Goal: Transaction & Acquisition: Purchase product/service

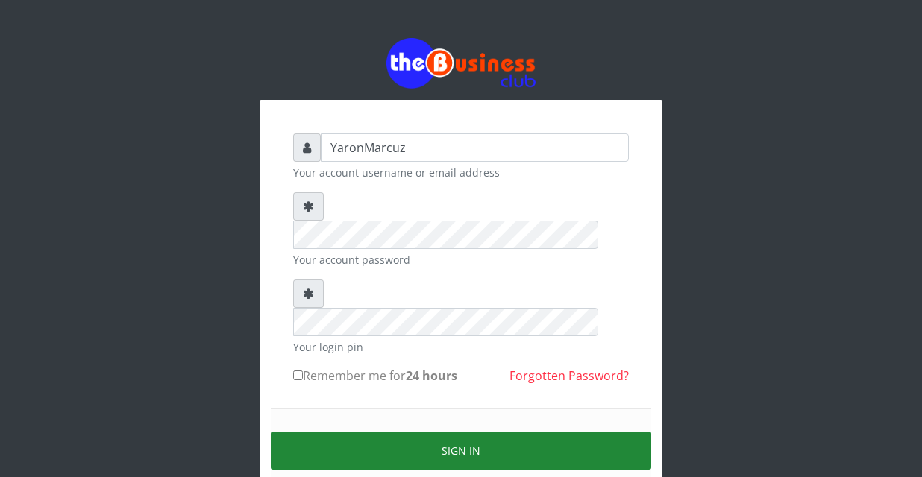
click at [491, 432] on button "Sign in" at bounding box center [461, 451] width 380 height 38
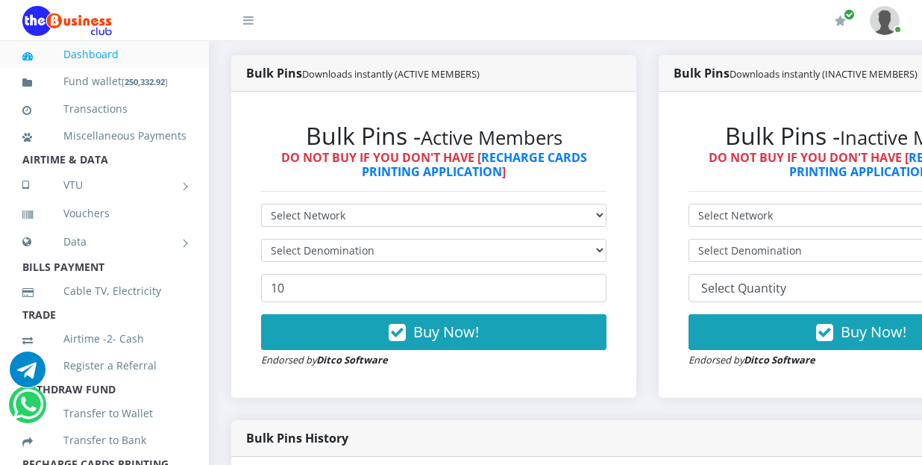
select select "MTN"
click at [261, 204] on select "Select Network MTN Globacom 9Mobile Airtel" at bounding box center [433, 215] width 345 height 23
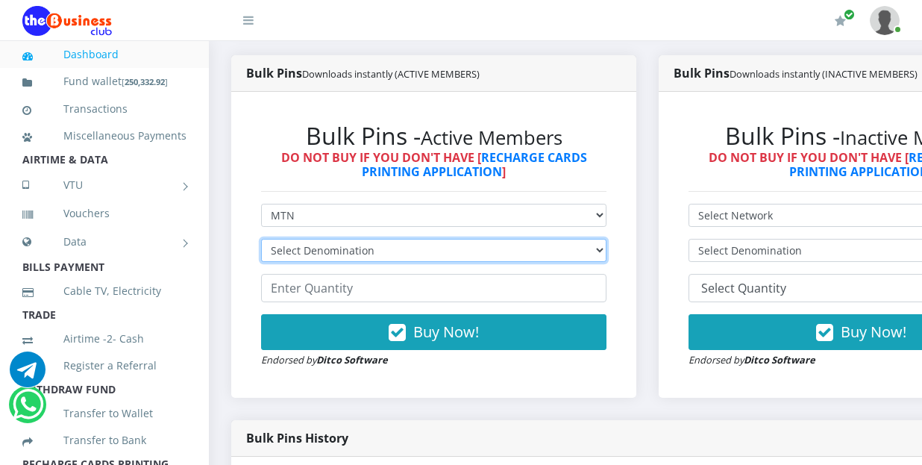
click at [606, 239] on select "Select Denomination MTN NGN100 - ₦96.99 MTN NGN200 - ₦193.98 MTN NGN400 - ₦387.…" at bounding box center [433, 250] width 345 height 23
select select "969.9-1000"
click at [261, 239] on select "Select Denomination MTN NGN100 - ₦96.99 MTN NGN200 - ₦193.98 MTN NGN400 - ₦387.…" at bounding box center [433, 250] width 345 height 23
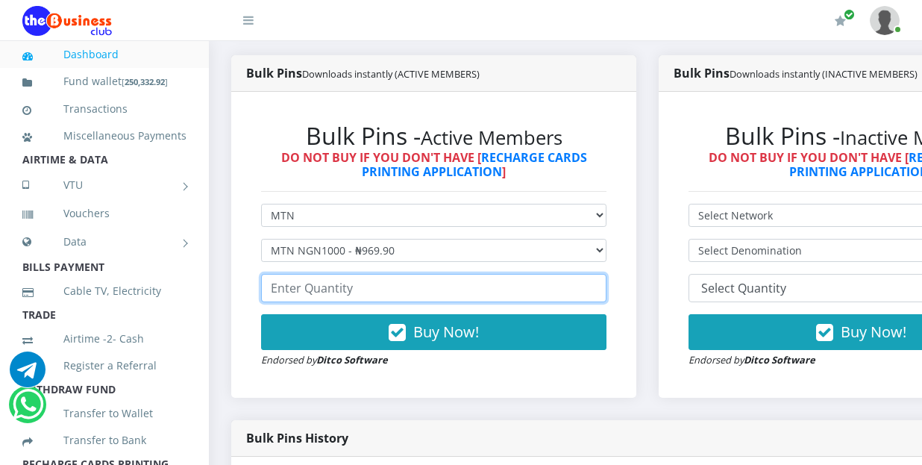
click at [537, 279] on input "number" at bounding box center [433, 288] width 345 height 28
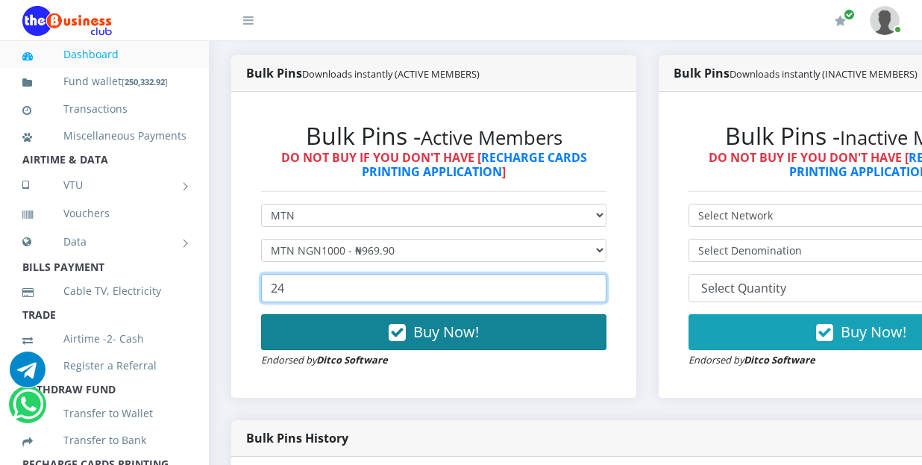
type input "24"
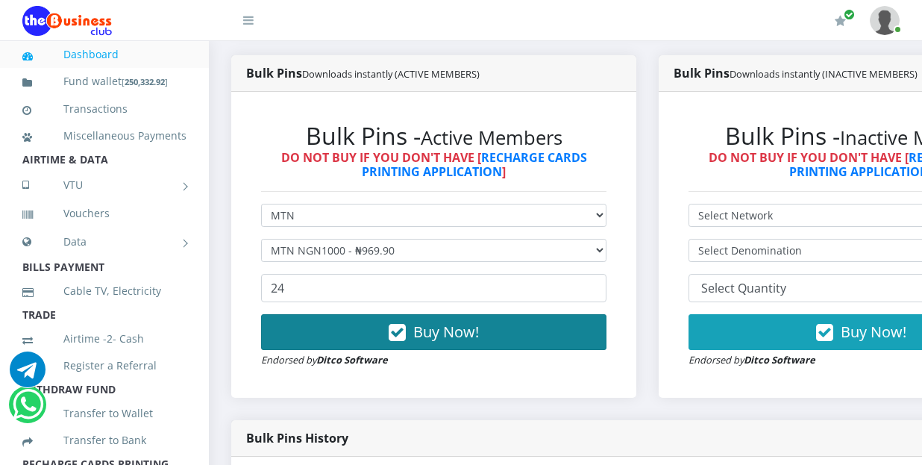
click at [495, 315] on button "Buy Now!" at bounding box center [433, 332] width 345 height 36
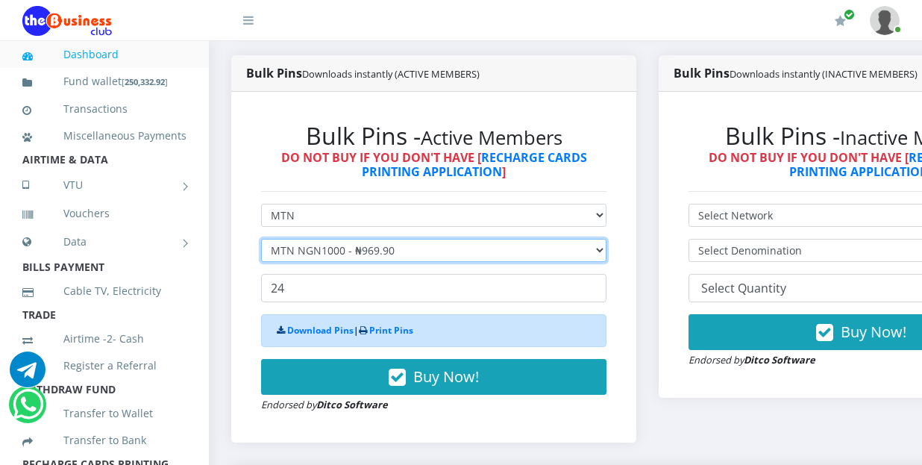
click at [606, 239] on select "Select Denomination MTN NGN100 - ₦96.99 MTN NGN200 - ₦193.98 MTN NGN400 - ₦387.…" at bounding box center [433, 250] width 345 height 23
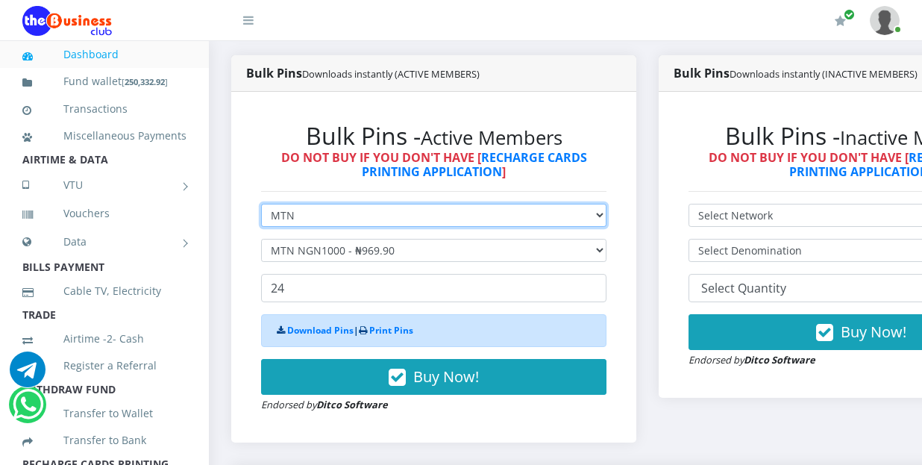
click at [606, 204] on select "Select Network MTN Globacom 9Mobile Airtel" at bounding box center [433, 215] width 345 height 23
select select "Airtel"
click at [261, 204] on select "Select Network MTN Globacom 9Mobile Airtel" at bounding box center [433, 215] width 345 height 23
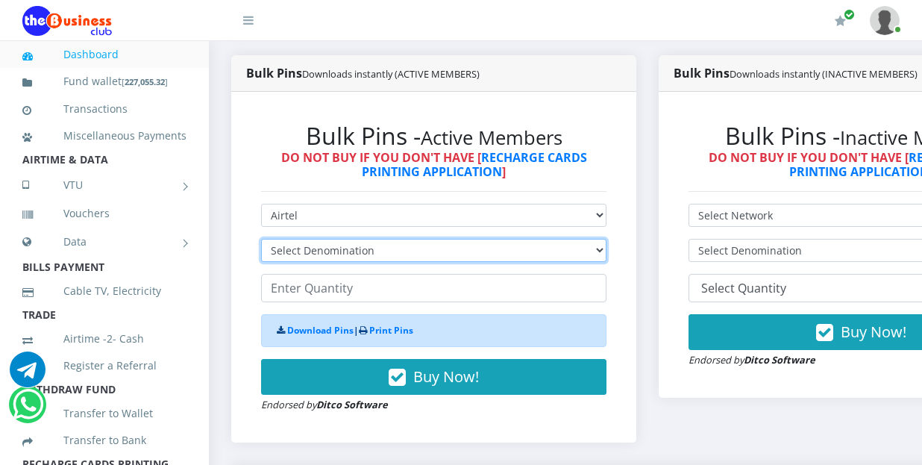
click at [606, 239] on select "Select Denomination Airtel NGN100 - ₦96.38 Airtel NGN200 - ₦192.76 Airtel NGN50…" at bounding box center [433, 250] width 345 height 23
select select "963.8-1000"
click at [261, 239] on select "Select Denomination Airtel NGN100 - ₦96.38 Airtel NGN200 - ₦192.76 Airtel NGN50…" at bounding box center [433, 250] width 345 height 23
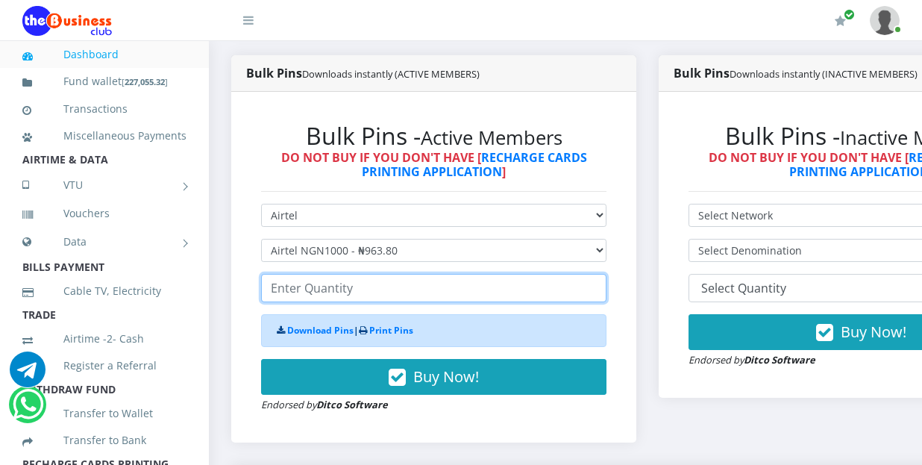
click at [412, 278] on input "number" at bounding box center [433, 288] width 345 height 28
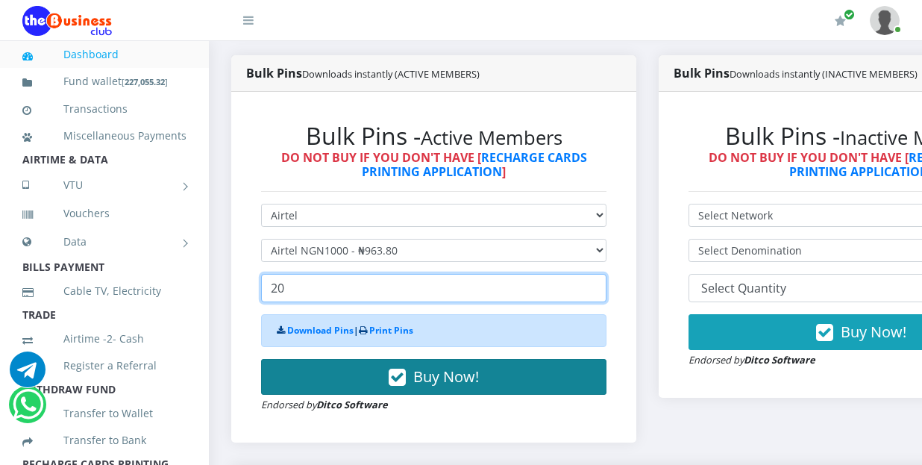
type input "20"
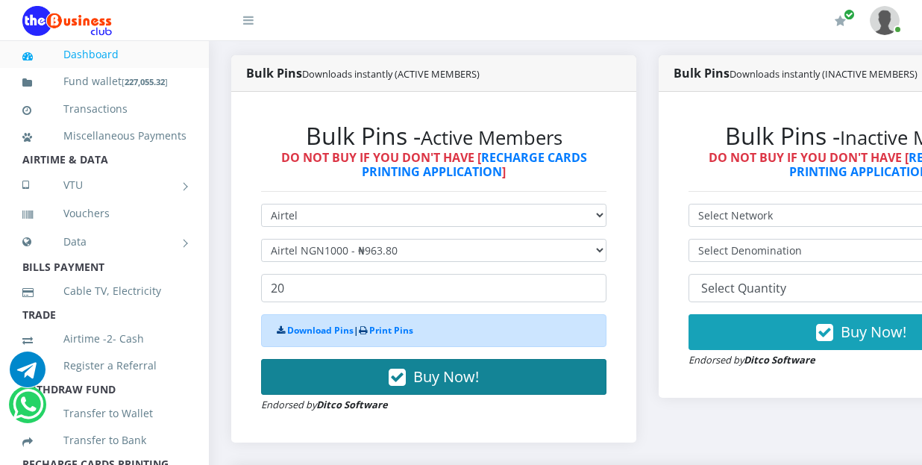
click at [437, 366] on span "Buy Now!" at bounding box center [446, 376] width 66 height 20
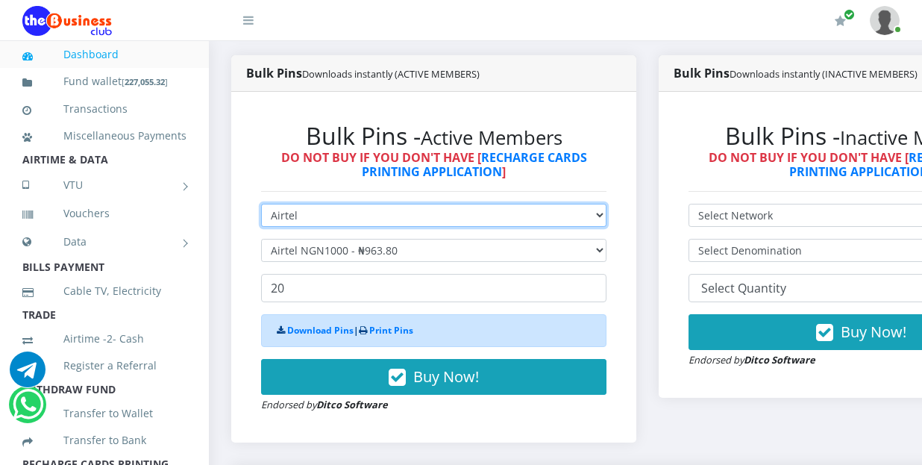
click at [606, 204] on select "Select Network MTN Globacom 9Mobile Airtel" at bounding box center [433, 215] width 345 height 23
select select "MTN"
click at [261, 204] on select "Select Network MTN Globacom 9Mobile Airtel" at bounding box center [433, 215] width 345 height 23
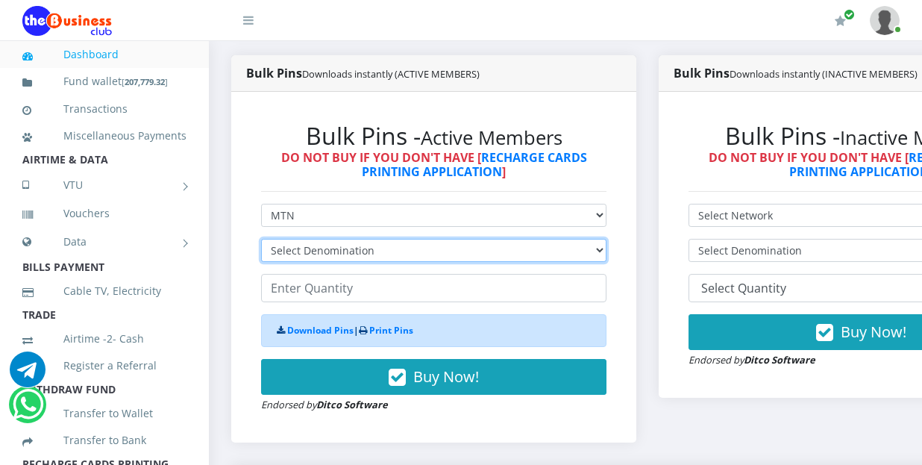
click at [470, 239] on select "Select Denomination MTN NGN100 - ₦96.99 MTN NGN200 - ₦193.98 MTN NGN400 - ₦387.…" at bounding box center [433, 250] width 345 height 23
select select "484.95-500"
click at [261, 239] on select "Select Denomination MTN NGN100 - ₦96.99 MTN NGN200 - ₦193.98 MTN NGN400 - ₦387.…" at bounding box center [433, 250] width 345 height 23
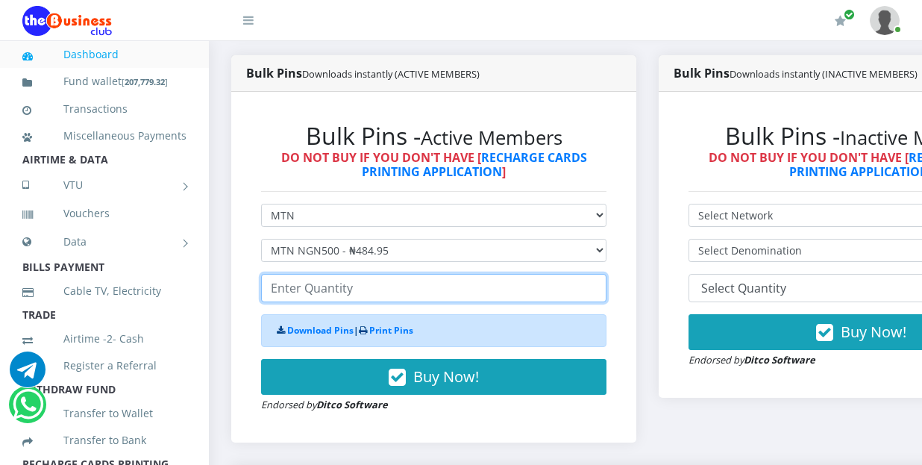
click at [365, 278] on input "number" at bounding box center [433, 288] width 345 height 28
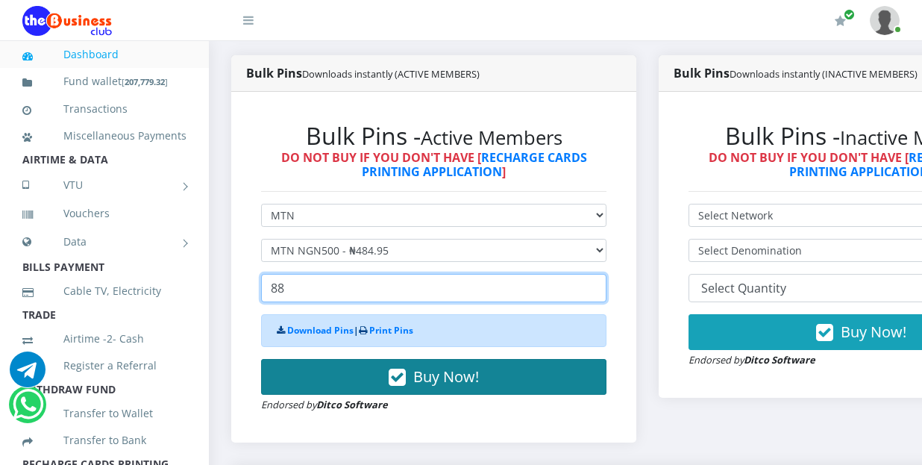
type input "88"
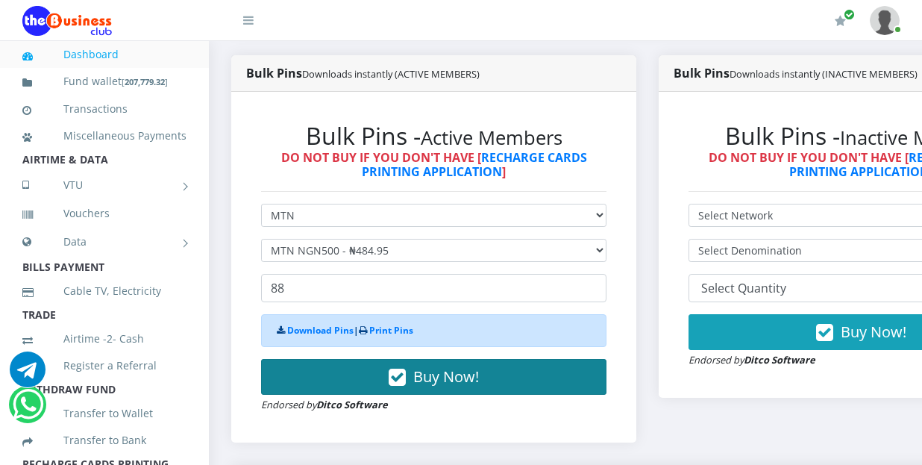
click at [427, 366] on span "Buy Now!" at bounding box center [446, 376] width 66 height 20
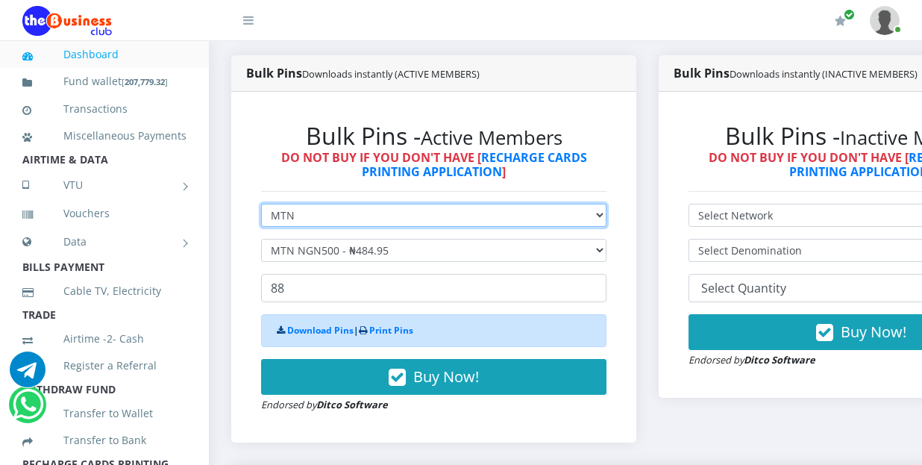
click at [563, 204] on select "Select Network MTN Globacom 9Mobile Airtel" at bounding box center [433, 215] width 345 height 23
select select "Airtel"
click at [261, 204] on select "Select Network MTN Globacom 9Mobile Airtel" at bounding box center [433, 215] width 345 height 23
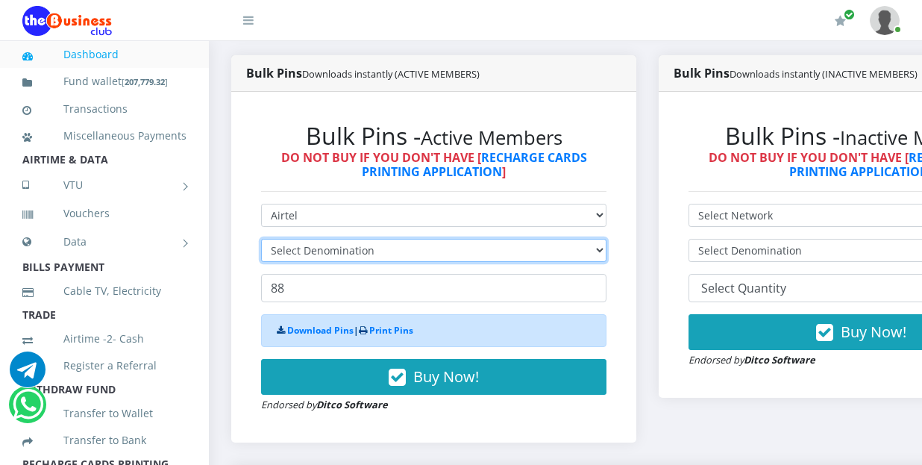
click at [505, 239] on select "Select Denomination" at bounding box center [433, 250] width 345 height 23
select select "481.9-500"
click at [261, 239] on select "Select Denomination Airtel NGN100 - ₦96.38 Airtel NGN200 - ₦192.76 Airtel NGN50…" at bounding box center [433, 250] width 345 height 23
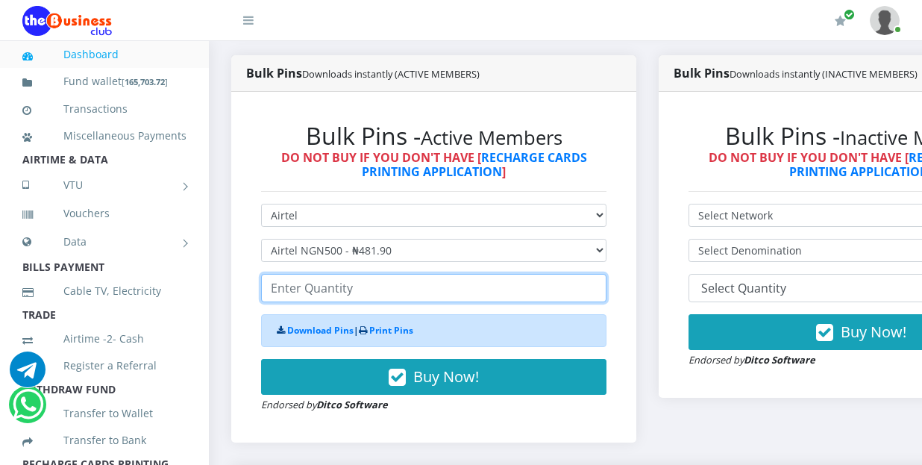
click at [401, 279] on input "number" at bounding box center [433, 288] width 345 height 28
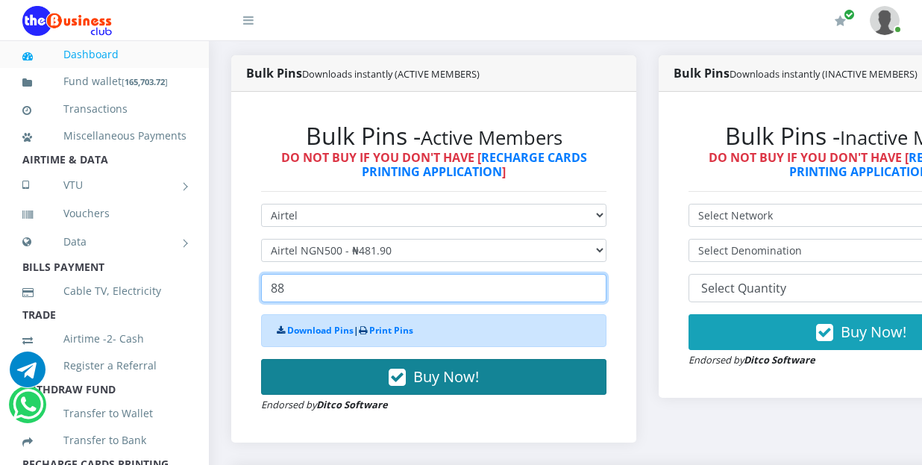
type input "88"
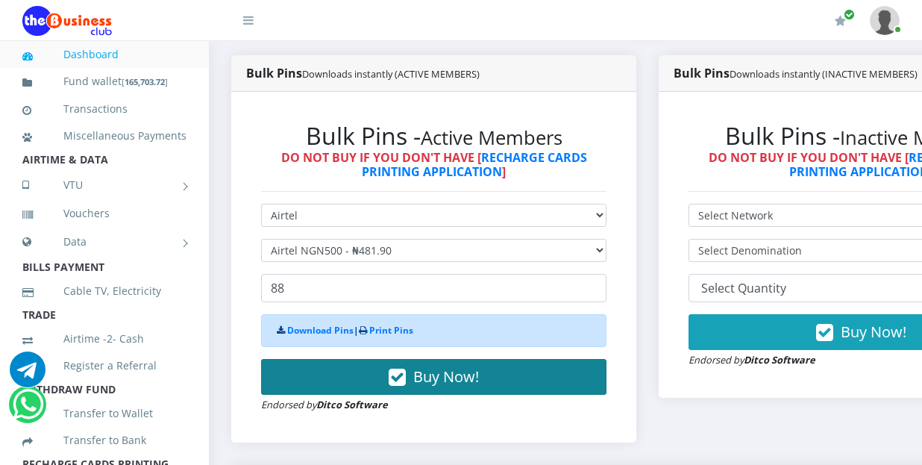
click at [431, 366] on span "Buy Now!" at bounding box center [446, 376] width 66 height 20
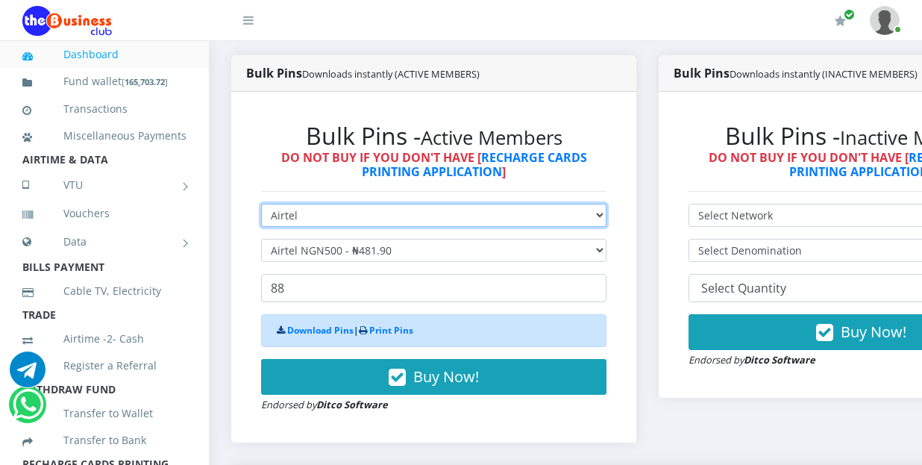
click at [571, 204] on select "Select Network MTN Globacom 9Mobile Airtel" at bounding box center [433, 215] width 345 height 23
select select "MTN"
click at [261, 204] on select "Select Network MTN Globacom 9Mobile Airtel" at bounding box center [433, 215] width 345 height 23
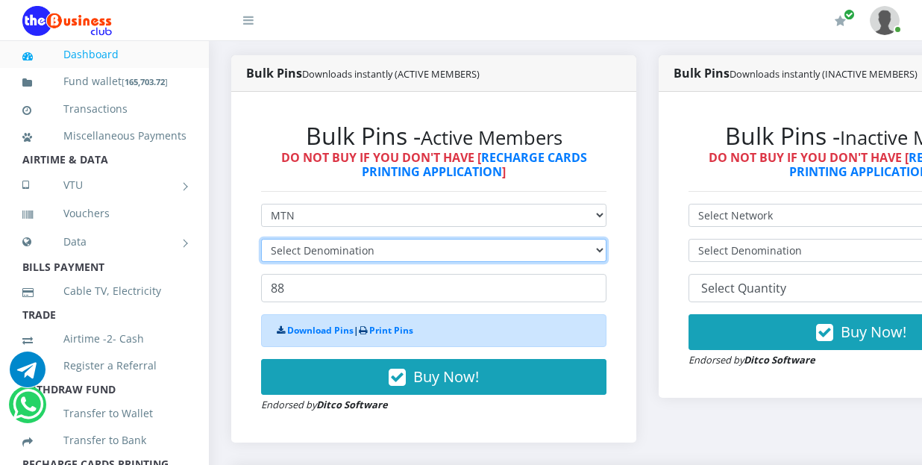
click at [559, 239] on select "Select Denomination" at bounding box center [433, 250] width 345 height 23
select select "193.98-200"
click at [261, 239] on select "Select Denomination MTN NGN100 - ₦96.99 MTN NGN200 - ₦193.98 MTN NGN400 - ₦387.…" at bounding box center [433, 250] width 345 height 23
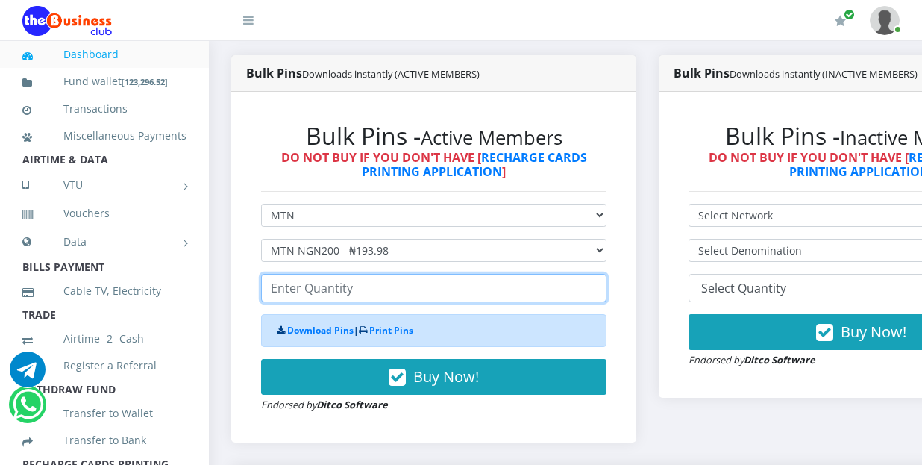
click at [425, 274] on input "number" at bounding box center [433, 288] width 345 height 28
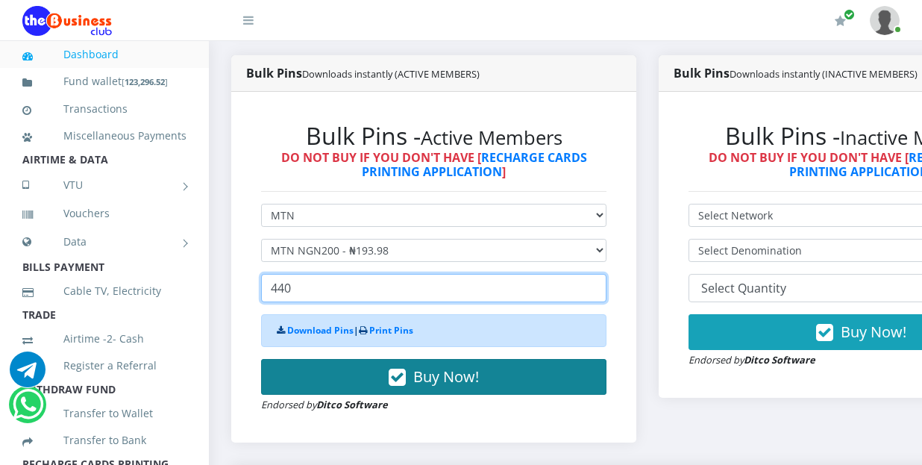
type input "440"
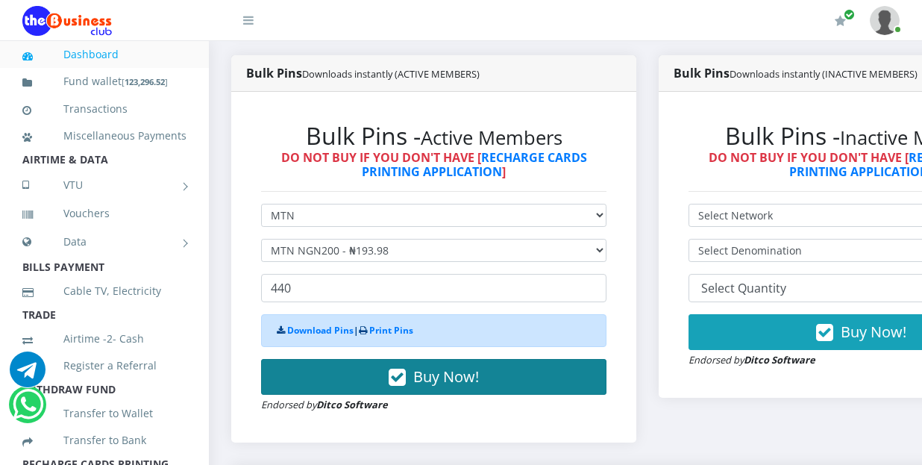
click at [427, 366] on span "Buy Now!" at bounding box center [446, 376] width 66 height 20
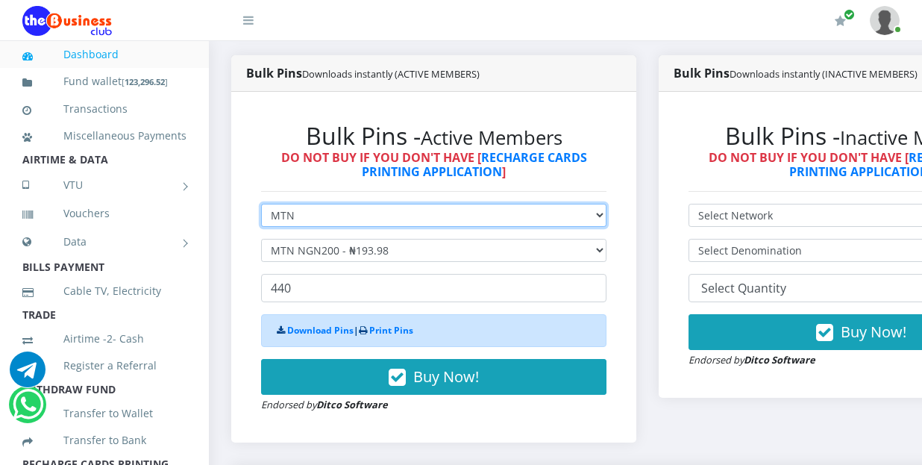
click at [606, 204] on select "Select Network MTN Globacom 9Mobile Airtel" at bounding box center [433, 215] width 345 height 23
select select "Airtel"
click at [261, 204] on select "Select Network MTN Globacom 9Mobile Airtel" at bounding box center [433, 215] width 345 height 23
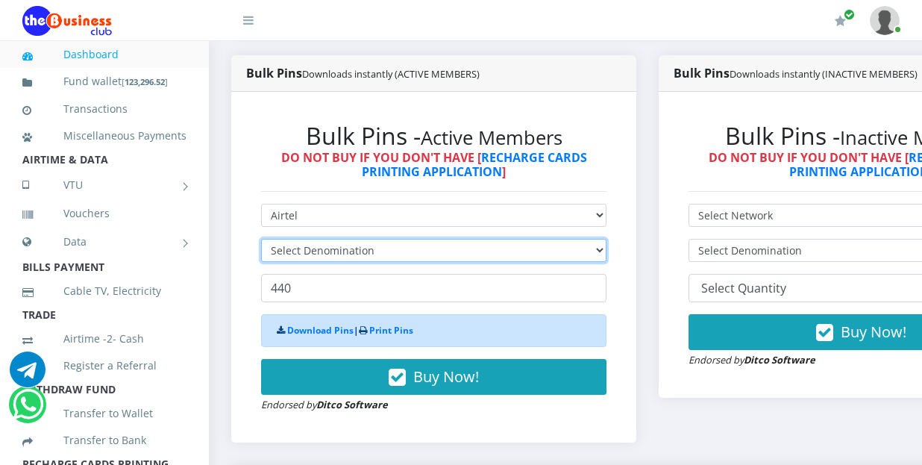
click at [436, 239] on select "Select Denomination" at bounding box center [433, 250] width 345 height 23
select select "192.76-200"
click at [261, 239] on select "Select Denomination Airtel NGN100 - ₦96.38 Airtel NGN200 - ₦192.76 Airtel NGN50…" at bounding box center [433, 250] width 345 height 23
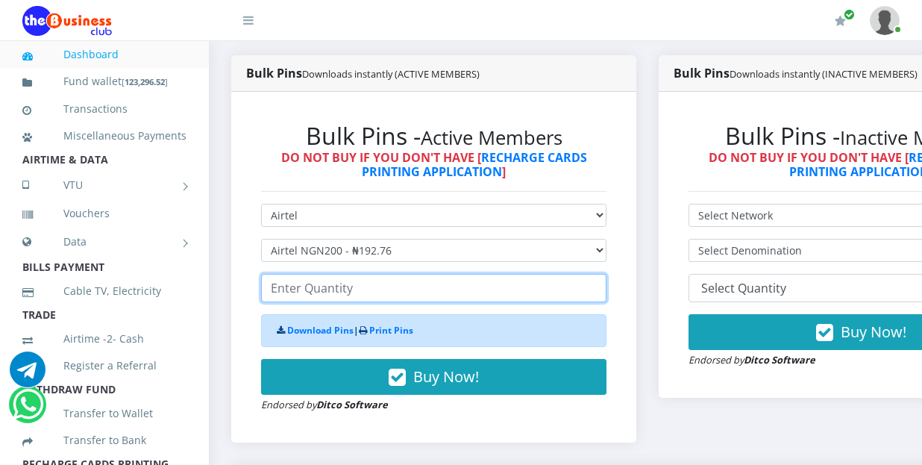
click at [371, 276] on input "number" at bounding box center [433, 288] width 345 height 28
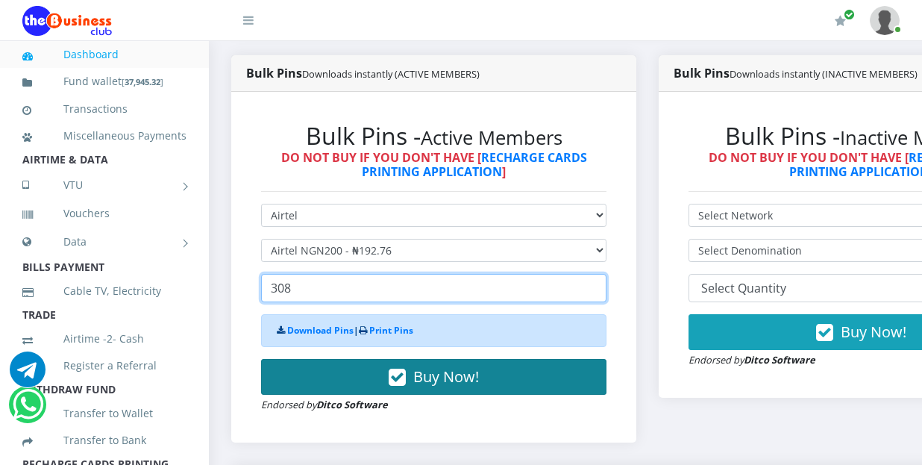
type input "308"
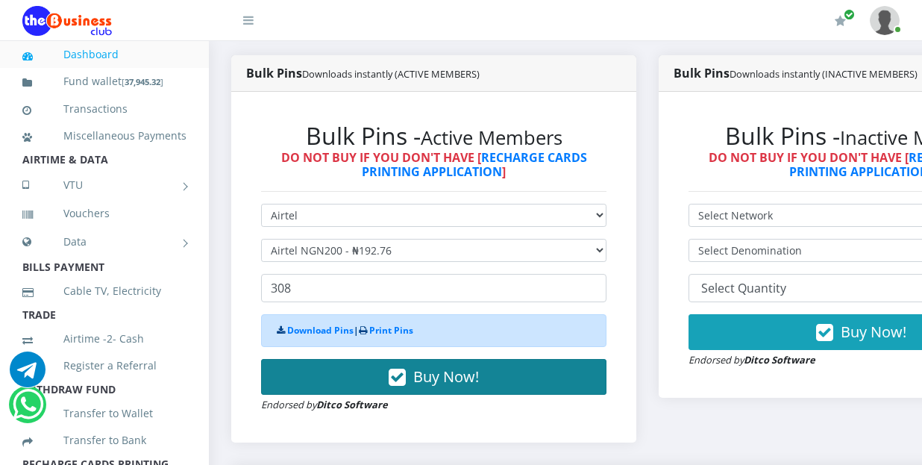
click at [423, 370] on span "Buy Now!" at bounding box center [446, 376] width 66 height 20
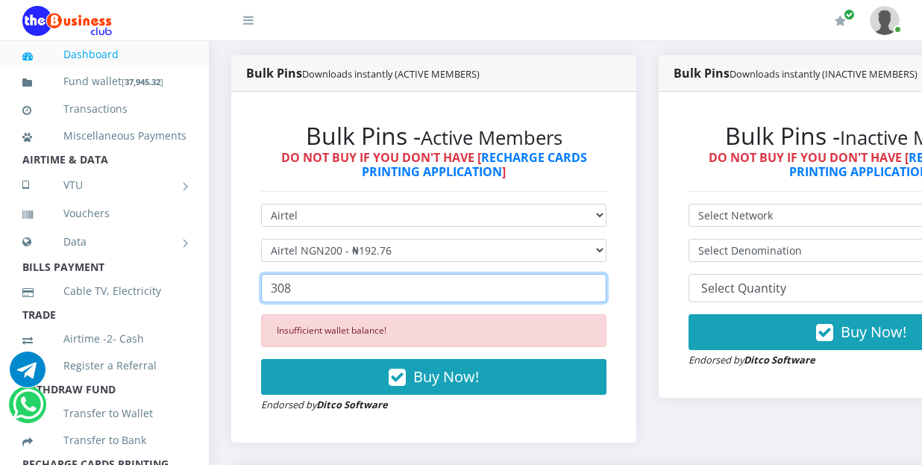
click at [348, 274] on input "308" at bounding box center [433, 288] width 345 height 28
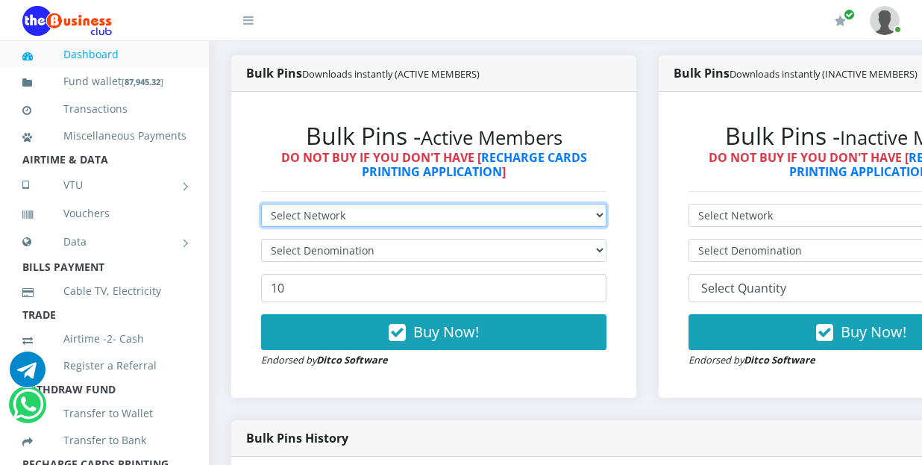
click at [468, 204] on select "Select Network MTN Globacom 9Mobile Airtel" at bounding box center [433, 215] width 345 height 23
select select "Airtel"
click at [261, 204] on select "Select Network MTN Globacom 9Mobile Airtel" at bounding box center [433, 215] width 345 height 23
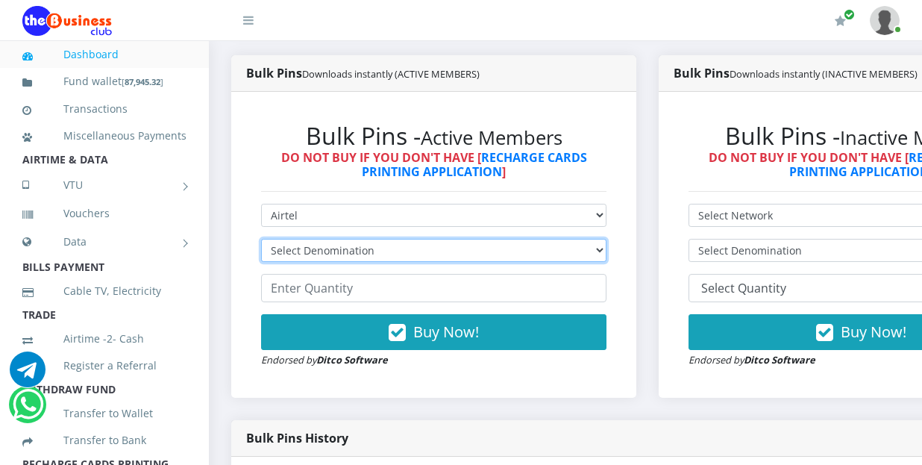
click at [433, 239] on select "Select Denomination Airtel NGN100 - ₦96.38 Airtel NGN200 - ₦192.76 Airtel NGN50…" at bounding box center [433, 250] width 345 height 23
select select "192.76-200"
click at [261, 239] on select "Select Denomination Airtel NGN100 - ₦96.38 Airtel NGN200 - ₦192.76 Airtel NGN50…" at bounding box center [433, 250] width 345 height 23
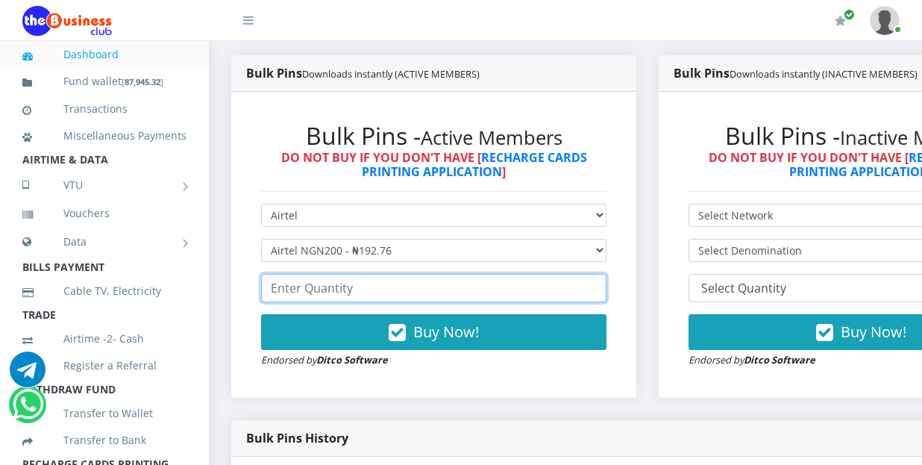
click at [398, 280] on input "number" at bounding box center [433, 288] width 345 height 28
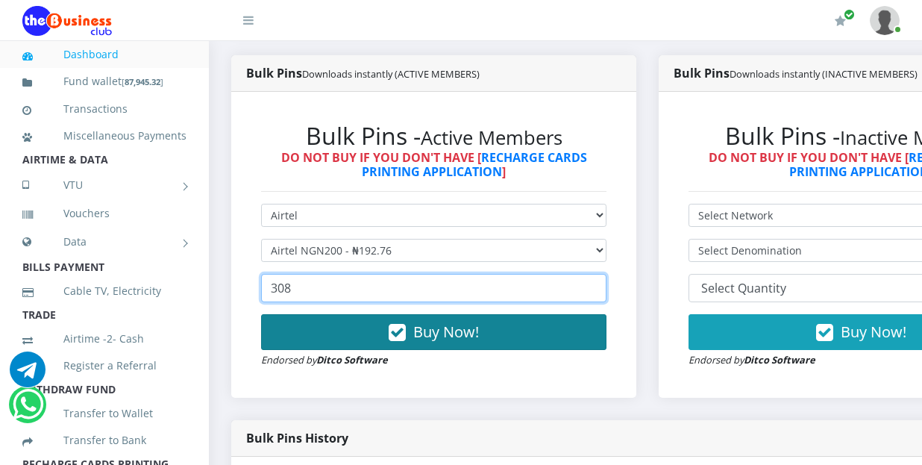
type input "308"
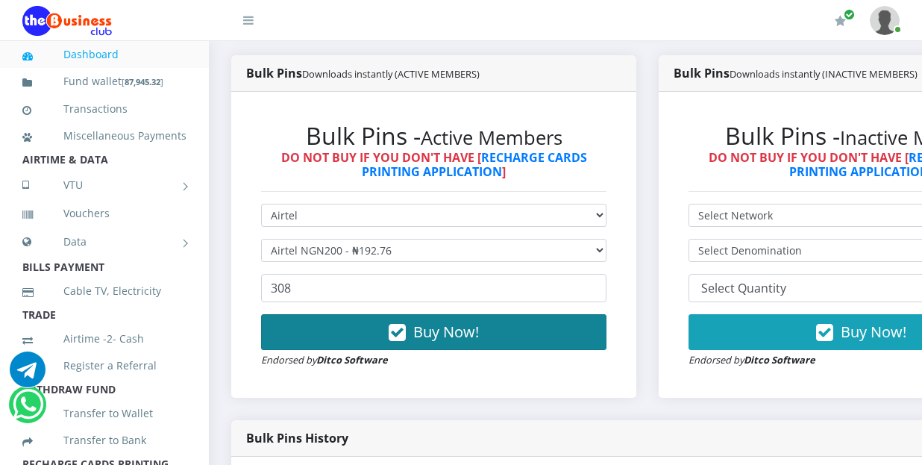
click at [426, 322] on span "Buy Now!" at bounding box center [446, 332] width 66 height 20
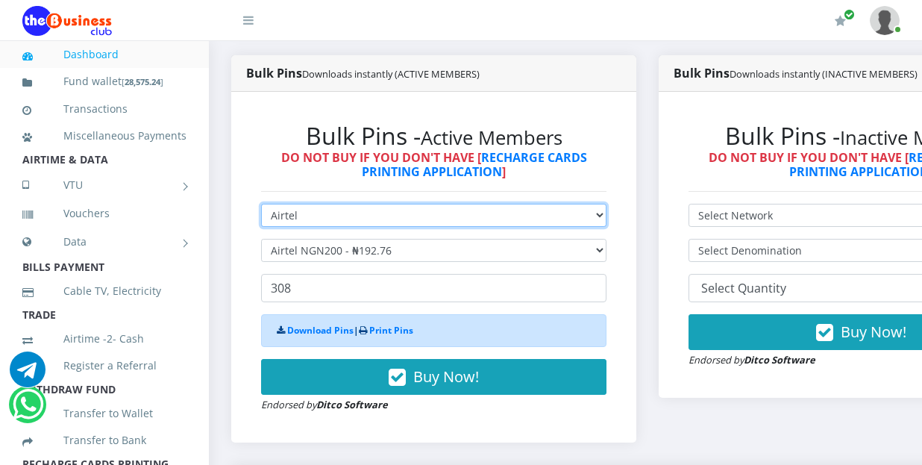
click at [584, 204] on select "Select Network MTN Globacom 9Mobile Airtel" at bounding box center [433, 215] width 345 height 23
select select "MTN"
click at [261, 204] on select "Select Network MTN Globacom 9Mobile Airtel" at bounding box center [433, 215] width 345 height 23
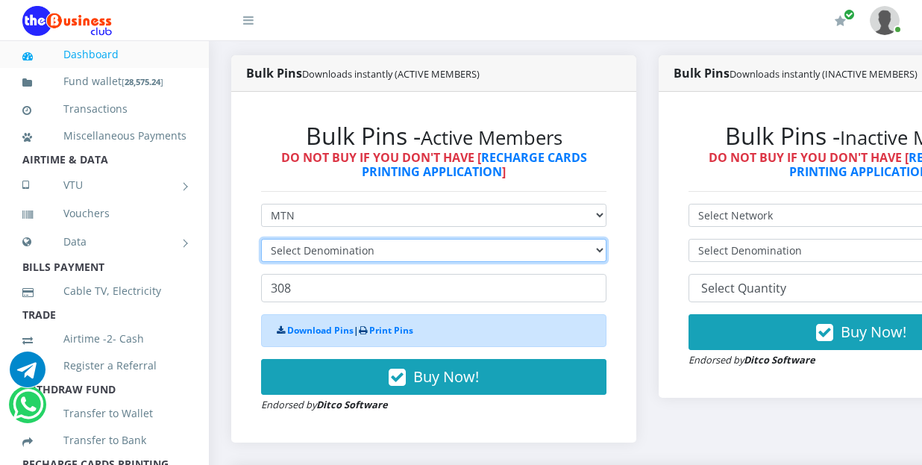
click at [456, 240] on select "Select Denomination" at bounding box center [433, 250] width 345 height 23
select select "96.99-100"
click at [261, 239] on select "Select Denomination MTN NGN100 - ₦96.99 MTN NGN200 - ₦193.98 MTN NGN400 - ₦387.…" at bounding box center [433, 250] width 345 height 23
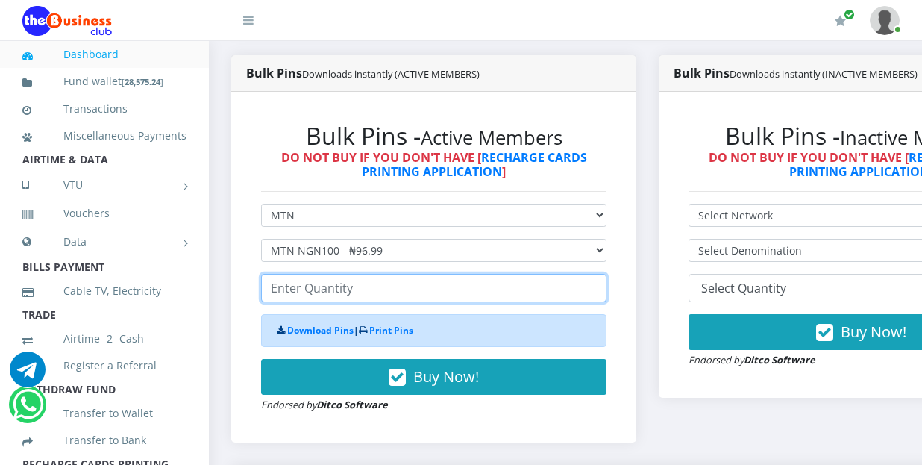
click at [416, 279] on input "number" at bounding box center [433, 288] width 345 height 28
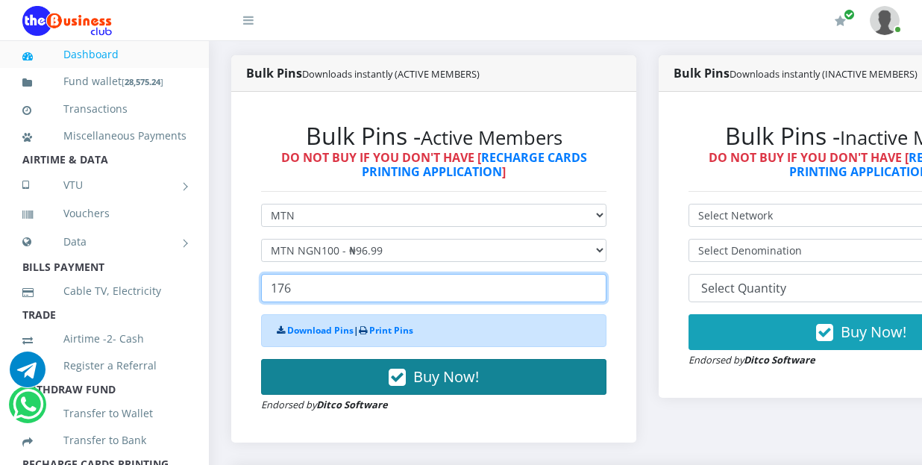
type input "176"
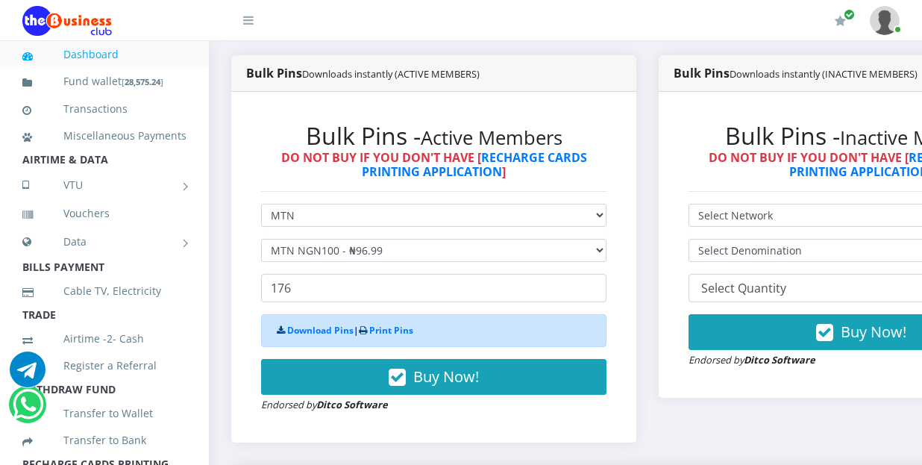
drag, startPoint x: 501, startPoint y: 356, endPoint x: 516, endPoint y: 378, distance: 26.9
click at [510, 366] on button "Buy Now!" at bounding box center [433, 377] width 345 height 36
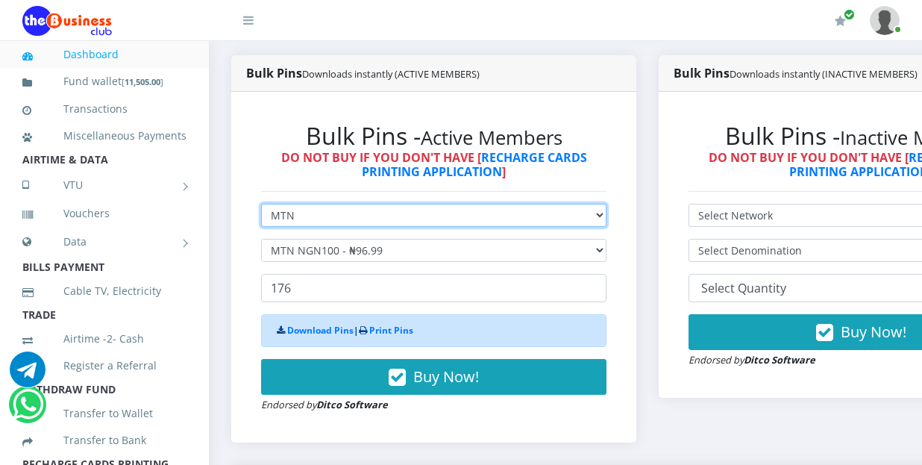
click at [536, 204] on select "Select Network MTN Globacom 9Mobile Airtel" at bounding box center [433, 215] width 345 height 23
select select "Airtel"
click at [261, 204] on select "Select Network MTN Globacom 9Mobile Airtel" at bounding box center [433, 215] width 345 height 23
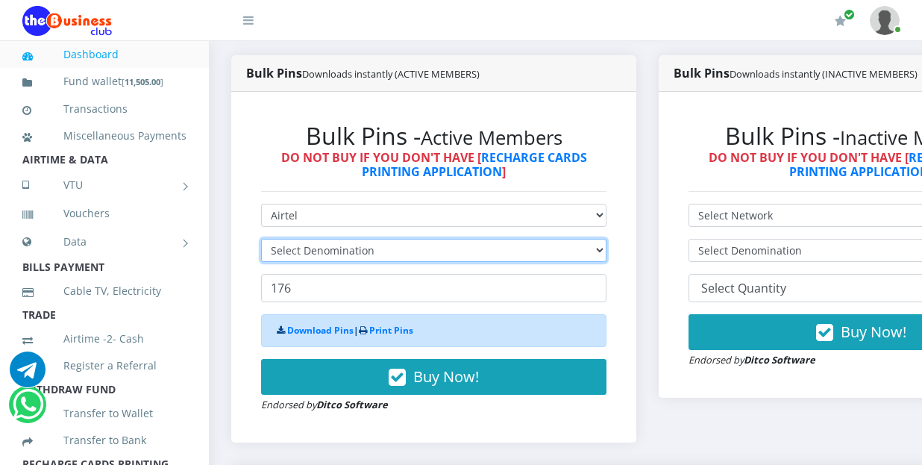
click at [465, 239] on select "Select Denomination" at bounding box center [433, 250] width 345 height 23
click at [461, 239] on select "Select Denomination" at bounding box center [433, 250] width 345 height 23
select select "96.38-100"
click at [261, 239] on select "Select Denomination Airtel NGN100 - ₦96.38 Airtel NGN200 - ₦192.76 Airtel NGN50…" at bounding box center [433, 250] width 345 height 23
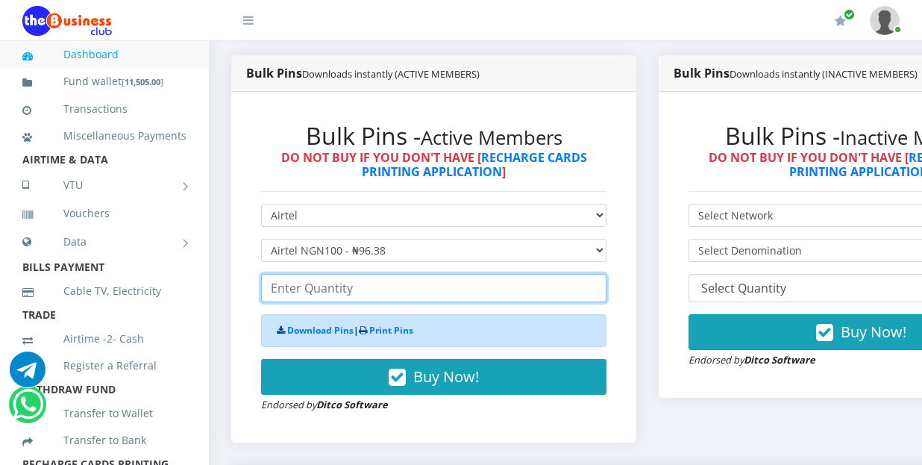
click at [424, 279] on input "number" at bounding box center [433, 288] width 345 height 28
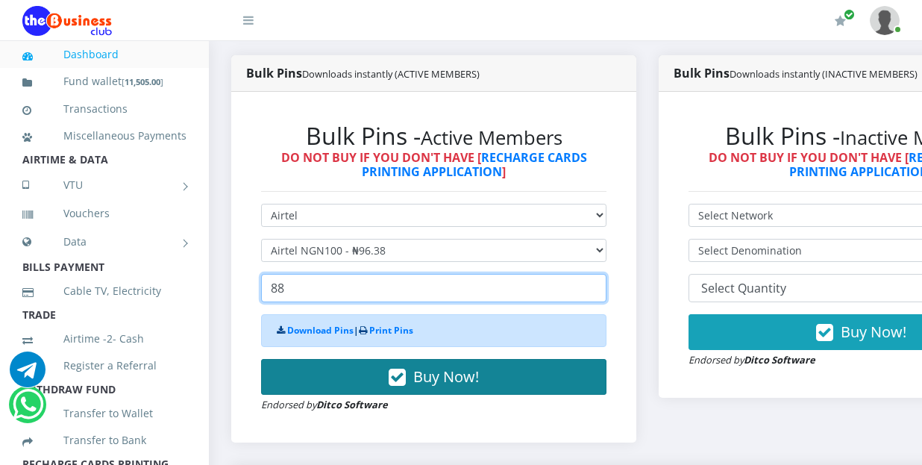
type input "88"
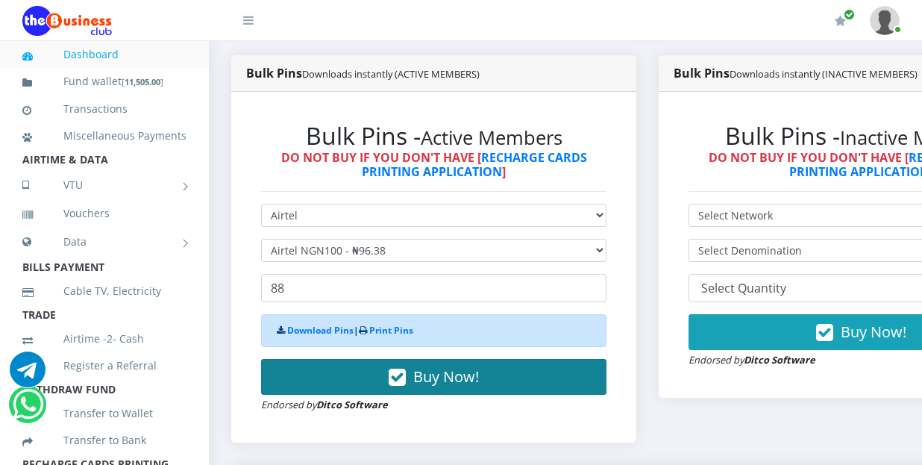
click at [416, 367] on button "Buy Now!" at bounding box center [433, 377] width 345 height 36
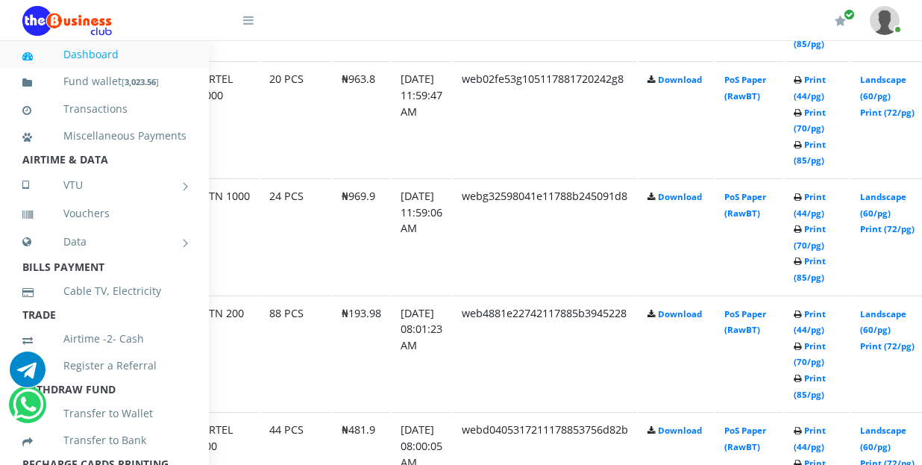
scroll to position [1583, 119]
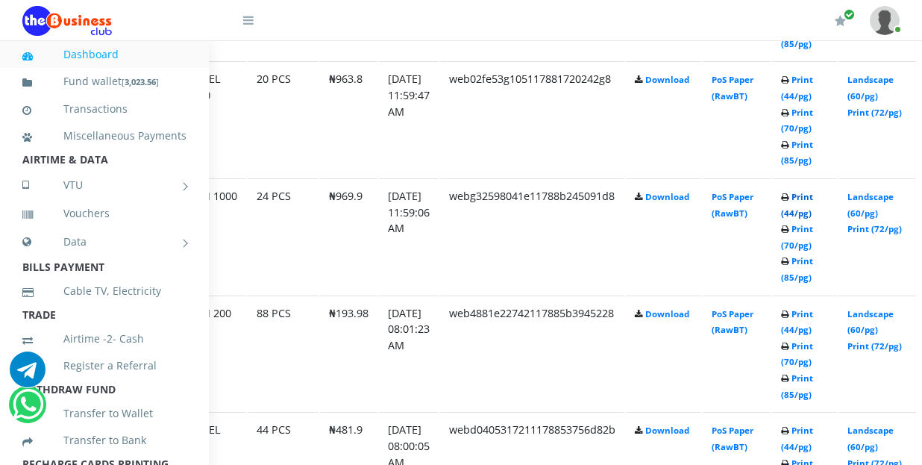
click at [813, 191] on link "Print (44/pg)" at bounding box center [797, 205] width 32 height 28
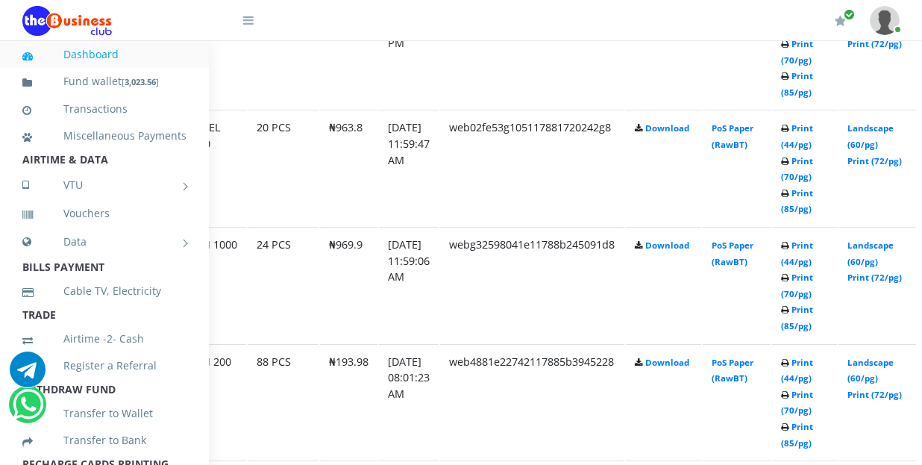
scroll to position [1508, 119]
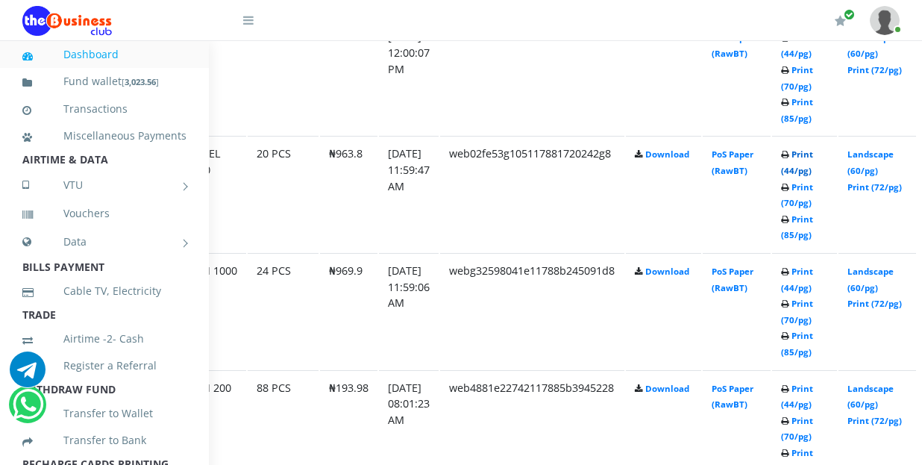
click at [813, 148] on link "Print (44/pg)" at bounding box center [797, 162] width 32 height 28
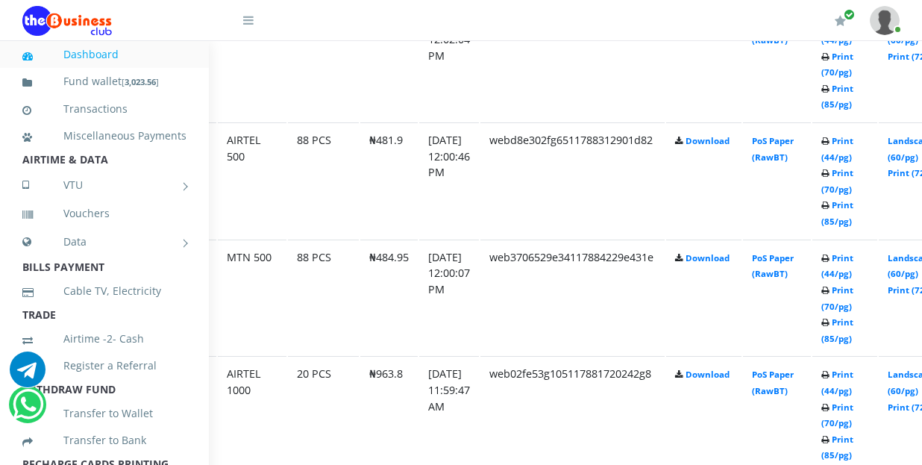
scroll to position [1288, 90]
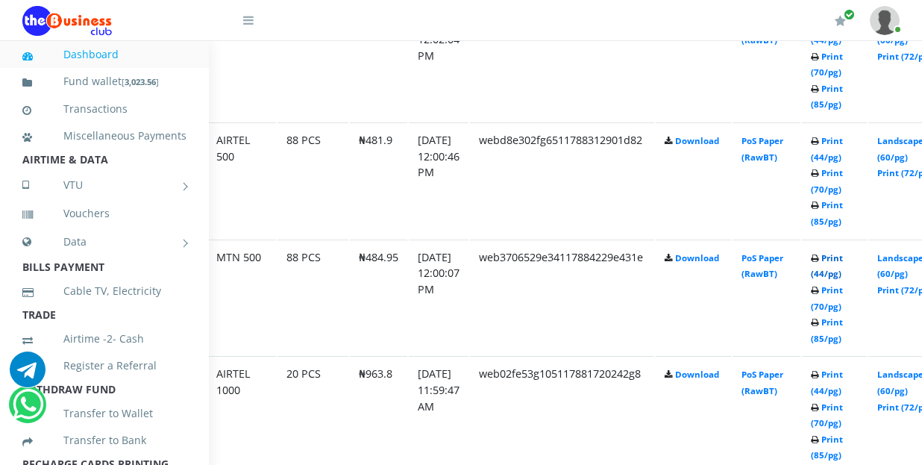
click at [843, 252] on link "Print (44/pg)" at bounding box center [827, 266] width 32 height 28
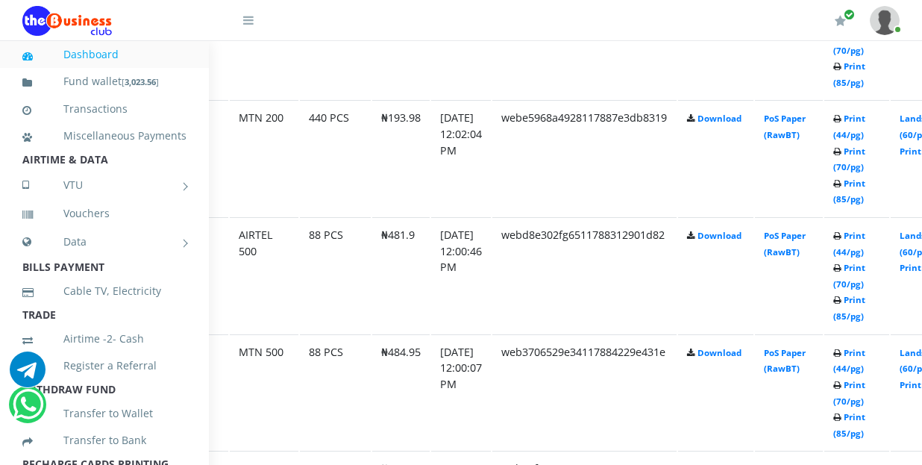
scroll to position [1194, 90]
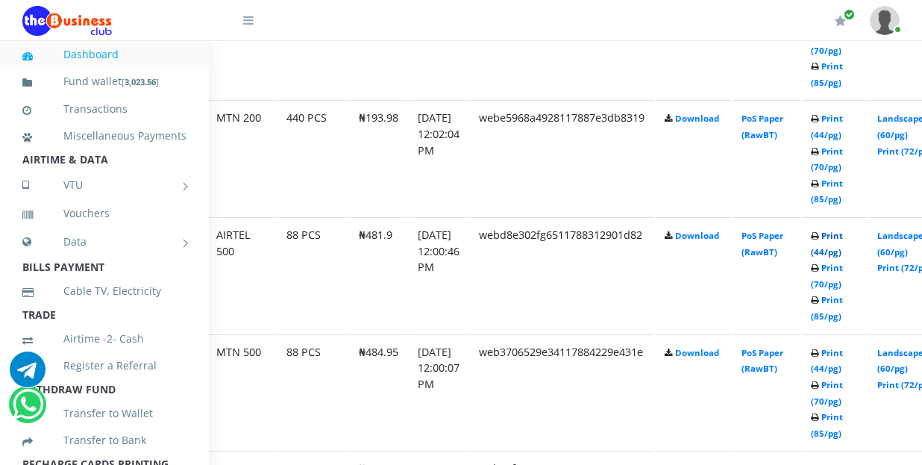
click at [843, 230] on link "Print (44/pg)" at bounding box center [827, 244] width 32 height 28
click at [843, 113] on link "Print (44/pg)" at bounding box center [827, 127] width 32 height 28
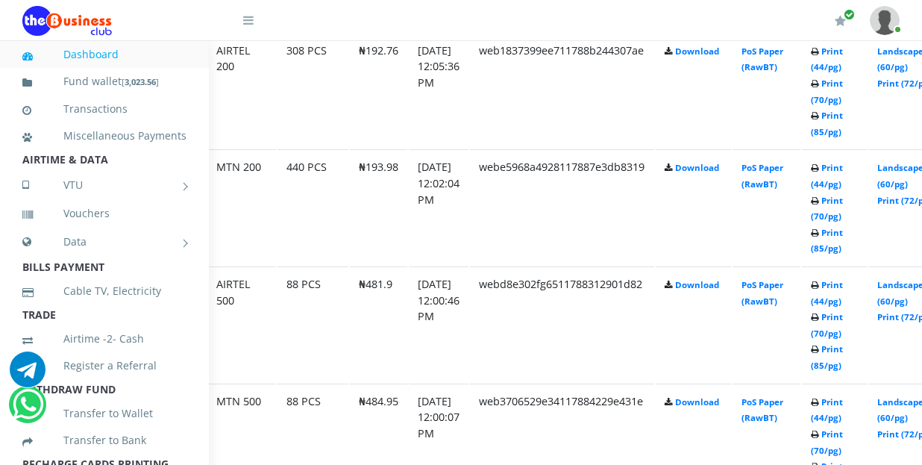
scroll to position [1119, 90]
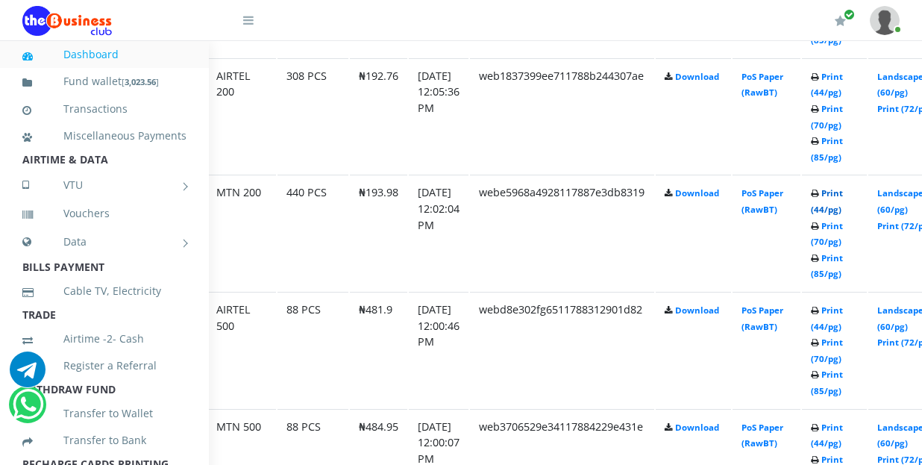
click at [843, 187] on link "Print (44/pg)" at bounding box center [827, 201] width 32 height 28
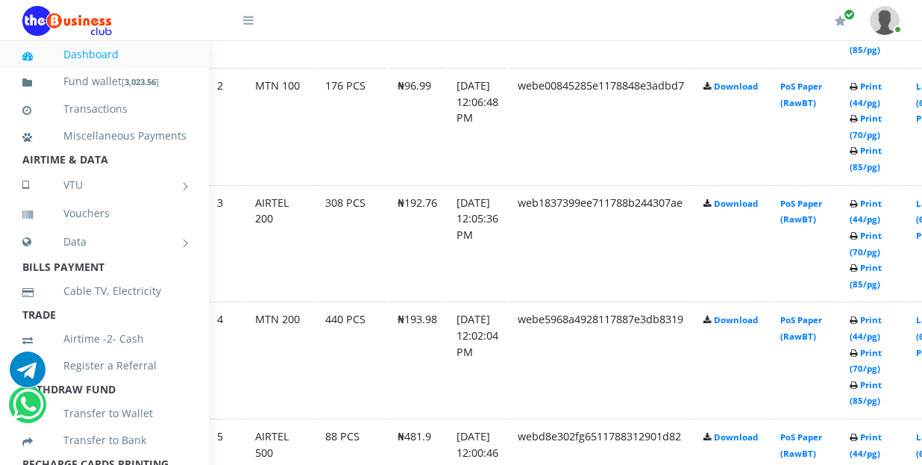
scroll to position [992, 60]
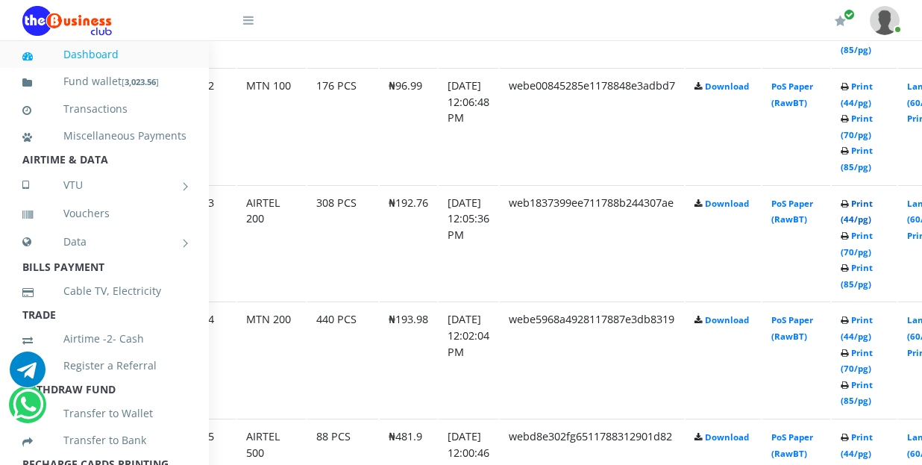
click at [873, 198] on link "Print (44/pg)" at bounding box center [857, 212] width 32 height 28
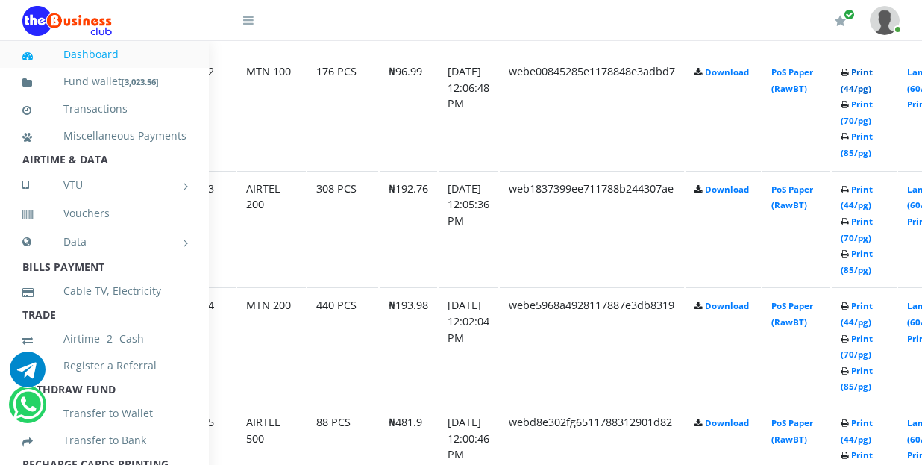
click at [873, 66] on link "Print (44/pg)" at bounding box center [857, 80] width 32 height 28
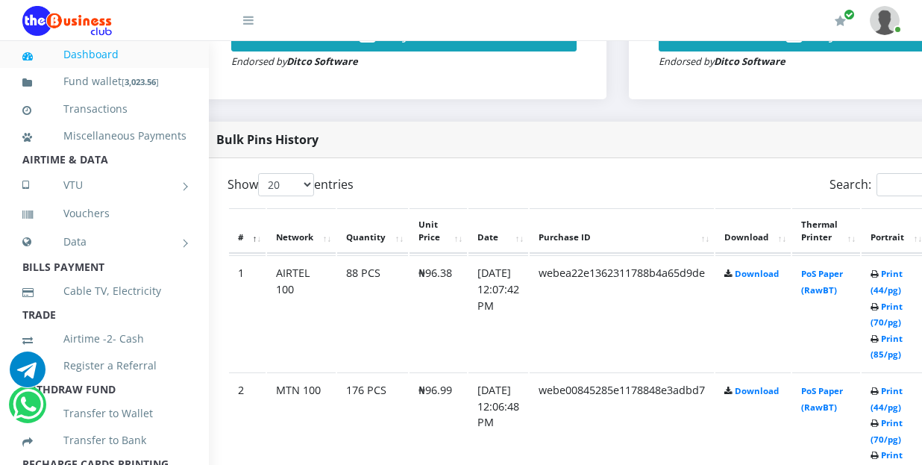
scroll to position [688, 60]
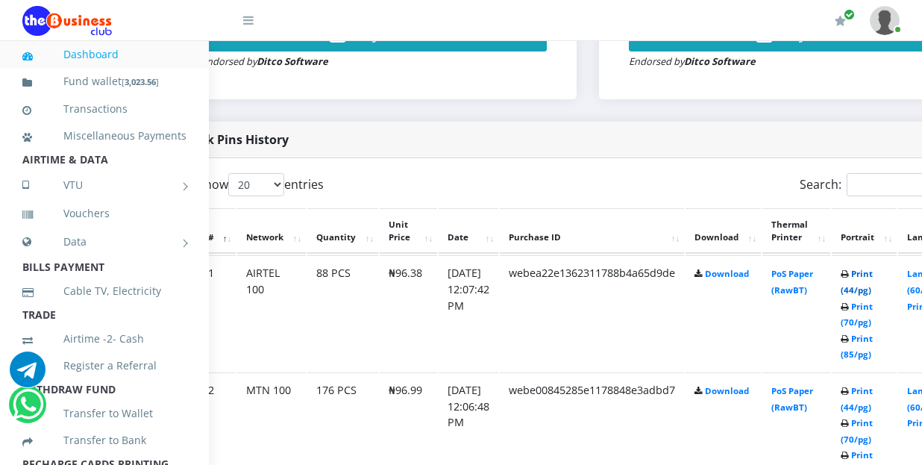
click at [873, 268] on link "Print (44/pg)" at bounding box center [857, 282] width 32 height 28
